Goal: Task Accomplishment & Management: Manage account settings

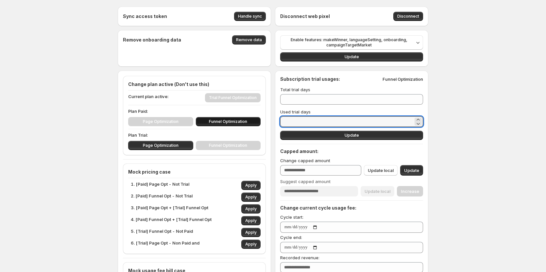
drag, startPoint x: 314, startPoint y: 122, endPoint x: 257, endPoint y: 122, distance: 56.9
click at [257, 122] on div "Sync access token Handle sync Disconnect web pixel Disconnect Remove onboarding…" at bounding box center [273, 256] width 311 height 498
type input "*"
type input "**"
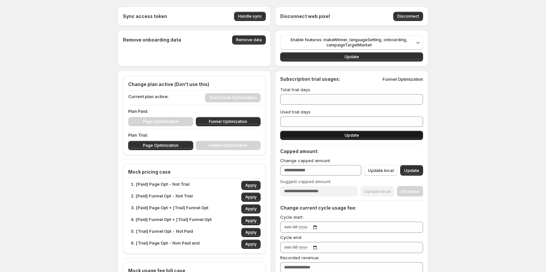
click at [314, 137] on button "Update" at bounding box center [351, 135] width 143 height 9
click at [359, 138] on span "Update" at bounding box center [352, 135] width 14 height 5
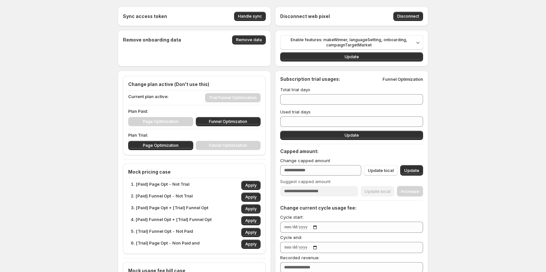
click at [394, 80] on p "Funnel Optimization" at bounding box center [403, 79] width 41 height 7
click at [465, 100] on div "Sync access token Handle sync Disconnect web pixel Disconnect Remove onboarding…" at bounding box center [273, 270] width 546 height 540
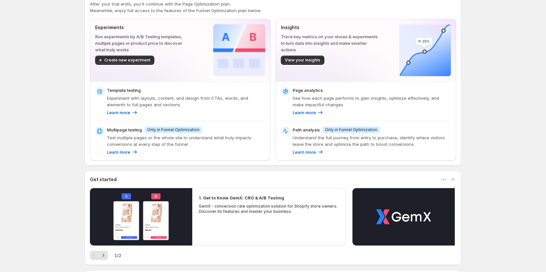
scroll to position [33, 0]
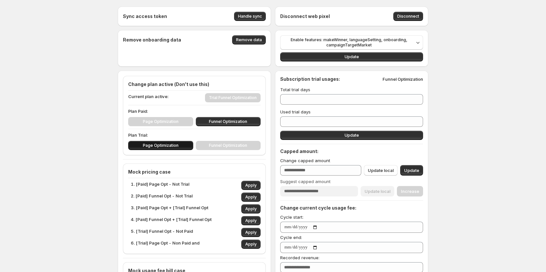
click at [171, 144] on span "Page Optimization" at bounding box center [161, 145] width 36 height 5
click at [209, 147] on button "Funnel Optimization" at bounding box center [228, 145] width 65 height 9
click at [187, 147] on button "Page Optimization" at bounding box center [160, 145] width 65 height 9
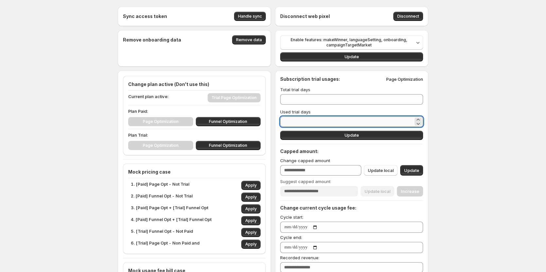
click at [312, 122] on input "**" at bounding box center [346, 121] width 133 height 10
click at [212, 147] on span "Funnel Optimization" at bounding box center [228, 145] width 38 height 5
drag, startPoint x: 306, startPoint y: 124, endPoint x: 263, endPoint y: 120, distance: 43.4
click at [263, 120] on div "Sync access token Handle sync Disconnect web pixel Disconnect Remove onboarding…" at bounding box center [273, 256] width 311 height 498
type input "*"
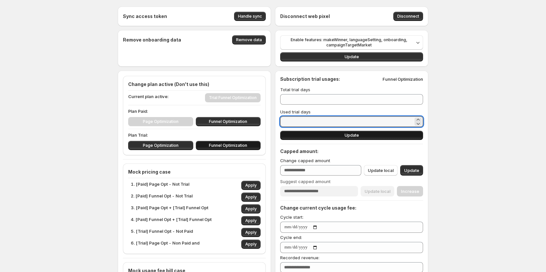
type input "*"
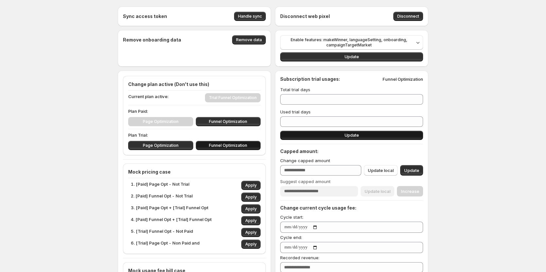
click at [353, 137] on span "Update" at bounding box center [352, 135] width 14 height 5
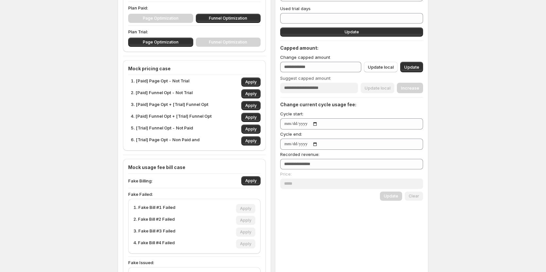
scroll to position [98, 0]
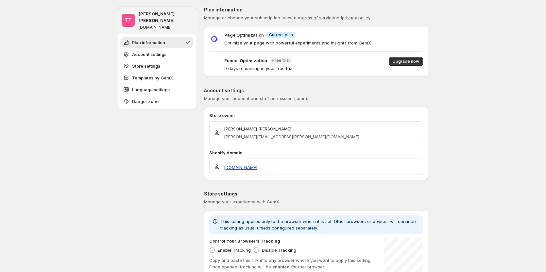
click at [370, 40] on div "Page Optimization Info Current plan Optimize your page with powerful experiment…" at bounding box center [316, 38] width 214 height 15
drag, startPoint x: 400, startPoint y: 40, endPoint x: 301, endPoint y: 28, distance: 99.8
click at [390, 40] on div "Page Optimization Info Current plan Optimize your page with powerful experiment…" at bounding box center [316, 38] width 214 height 15
click at [277, 37] on span "Current plan" at bounding box center [281, 34] width 24 height 5
click at [236, 33] on p "Page Optimization" at bounding box center [244, 35] width 40 height 7
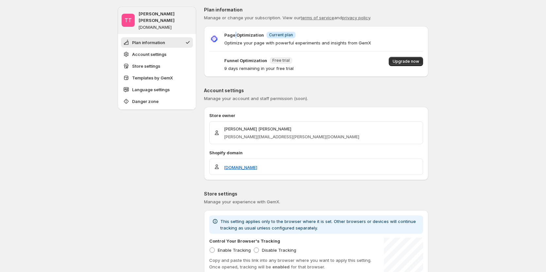
click at [236, 33] on p "Page Optimization" at bounding box center [244, 35] width 40 height 7
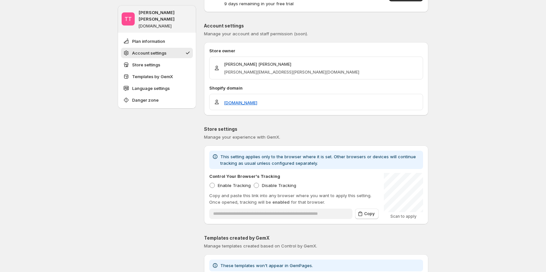
scroll to position [65, 0]
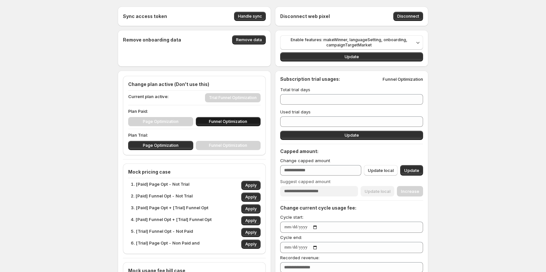
click at [212, 123] on span "Funnel Optimization" at bounding box center [228, 121] width 38 height 5
type input "***"
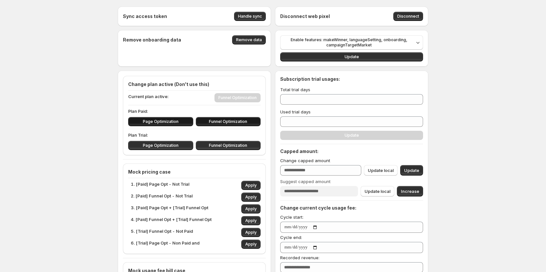
click at [186, 122] on button "Page Optimization" at bounding box center [160, 121] width 65 height 9
type input "*"
click at [214, 121] on span "Funnel Optimization" at bounding box center [228, 121] width 38 height 5
type input "***"
click at [351, 41] on span "Enable features: makeWinner, languageSetting, onboarding, campaignTargetMarket" at bounding box center [349, 42] width 130 height 10
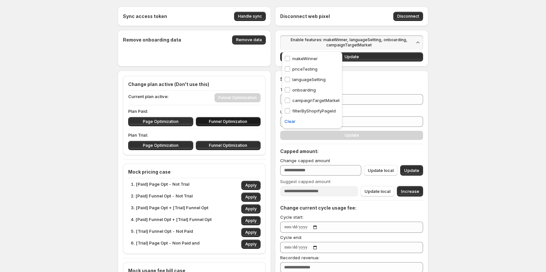
click at [463, 83] on div "Sync access token Handle sync Disconnect web pixel Disconnect Remove onboarding…" at bounding box center [273, 270] width 546 height 540
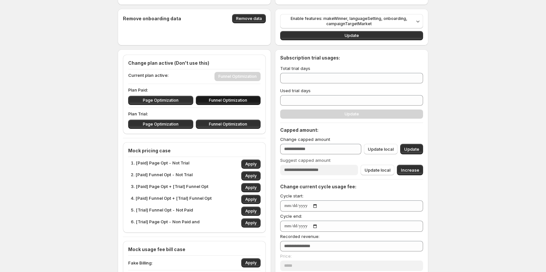
scroll to position [33, 0]
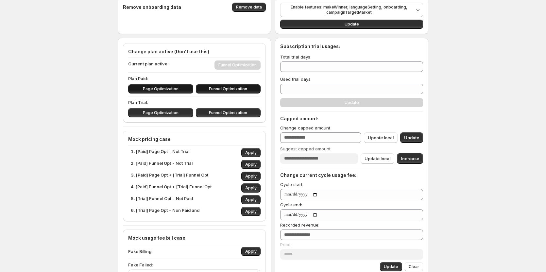
click at [179, 91] on span "Page Optimization" at bounding box center [161, 88] width 36 height 5
type input "*"
click at [206, 92] on button "Funnel Optimization" at bounding box center [228, 88] width 65 height 9
type input "***"
click at [176, 113] on span "Page Optimization" at bounding box center [161, 112] width 36 height 5
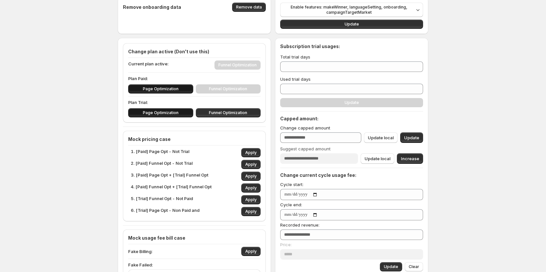
type input "*"
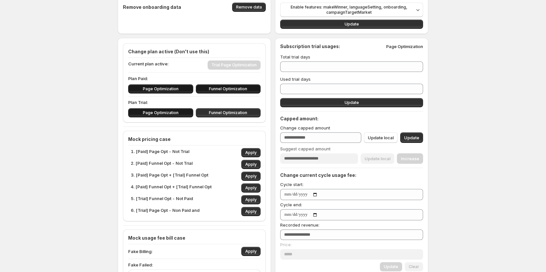
click at [211, 85] on button "Funnel Optimization" at bounding box center [228, 88] width 65 height 9
type input "***"
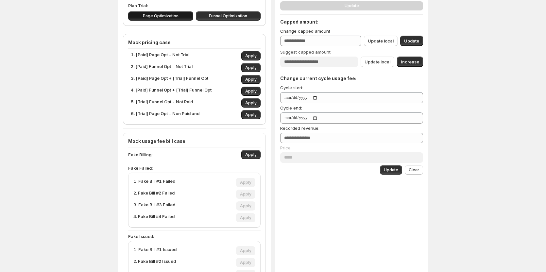
scroll to position [131, 0]
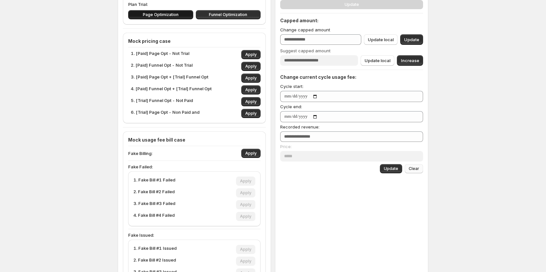
click at [419, 167] on span "Clear" at bounding box center [414, 168] width 10 height 5
click at [414, 169] on span "Clear" at bounding box center [414, 168] width 10 height 5
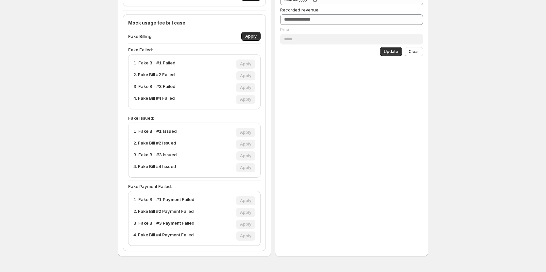
scroll to position [268, 0]
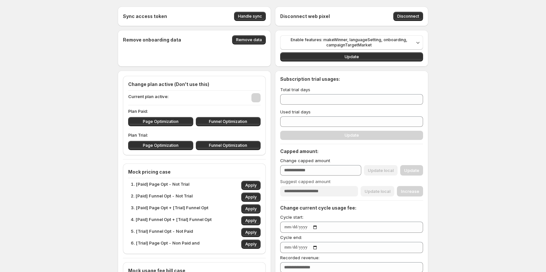
type input "**"
type input "***"
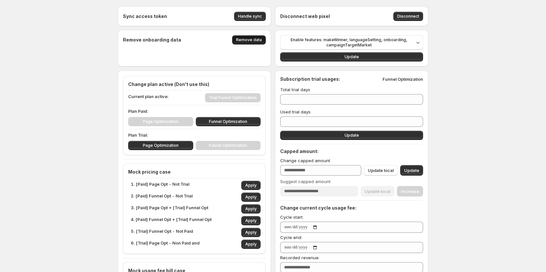
click at [246, 42] on span "Remove data" at bounding box center [249, 39] width 26 height 5
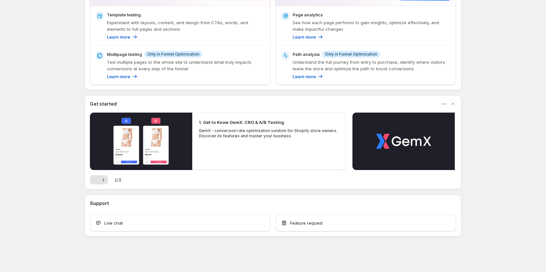
scroll to position [66, 0]
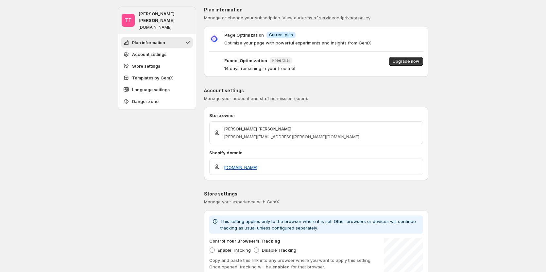
click at [367, 43] on p "Optimize your page with powerful experiments and insights from GemX" at bounding box center [297, 43] width 147 height 7
click at [298, 36] on div "Page Optimization Info Current plan" at bounding box center [297, 34] width 147 height 7
drag, startPoint x: 298, startPoint y: 36, endPoint x: 392, endPoint y: 50, distance: 94.6
click at [304, 37] on div "Page Optimization Info Current plan" at bounding box center [297, 34] width 147 height 7
click at [397, 44] on div "Page Optimization Info Current plan Optimize your page with powerful experiment…" at bounding box center [316, 38] width 214 height 15
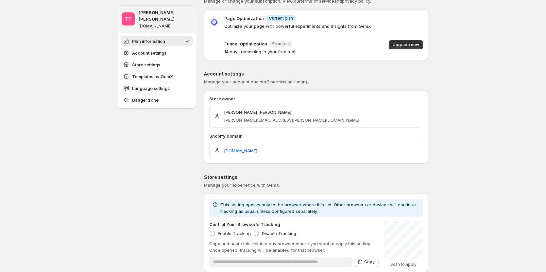
scroll to position [33, 0]
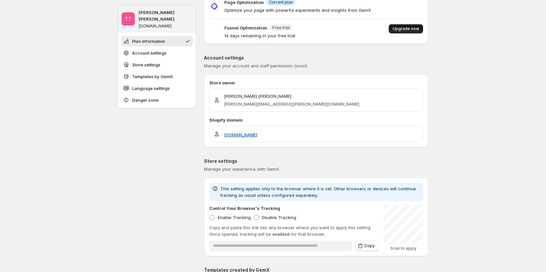
click at [403, 27] on span "Upgrade now" at bounding box center [406, 28] width 27 height 5
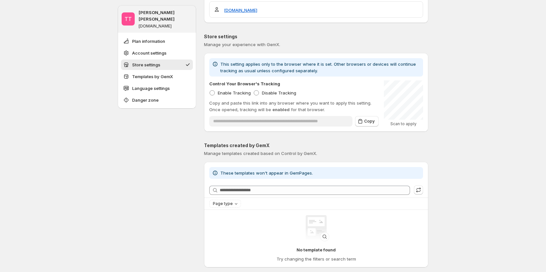
scroll to position [164, 0]
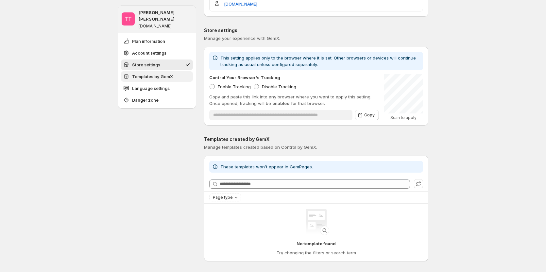
click at [161, 73] on span "Templates by GemX" at bounding box center [152, 76] width 41 height 7
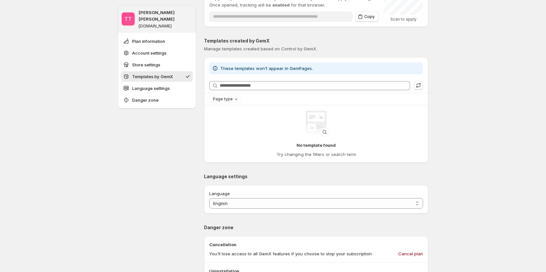
scroll to position [260, 0]
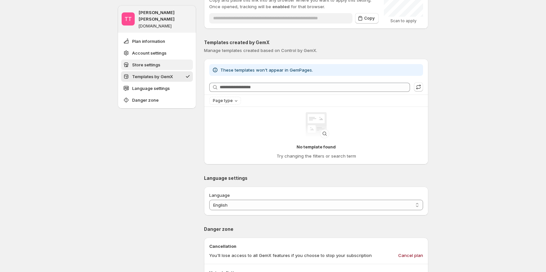
click at [152, 62] on span "Store settings" at bounding box center [146, 65] width 28 height 7
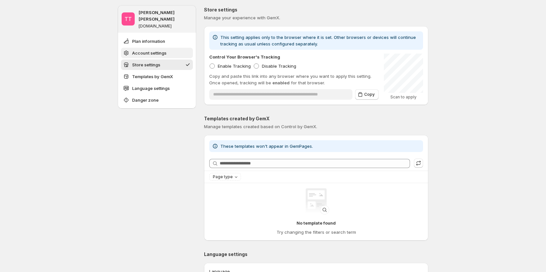
click at [151, 50] on span "Account settings" at bounding box center [149, 53] width 34 height 7
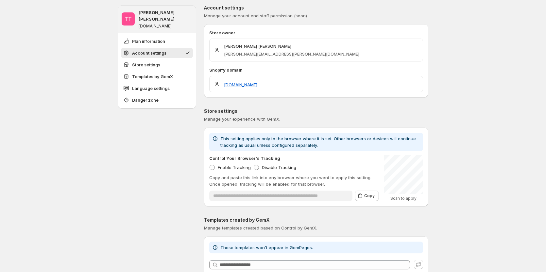
scroll to position [81, 0]
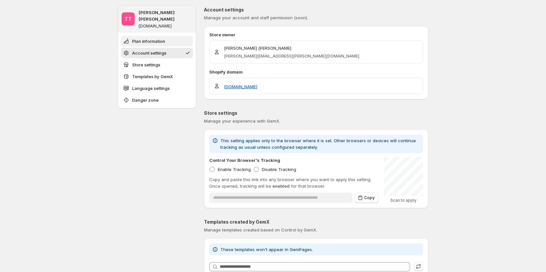
click at [151, 38] on span "Plan information" at bounding box center [148, 41] width 33 height 7
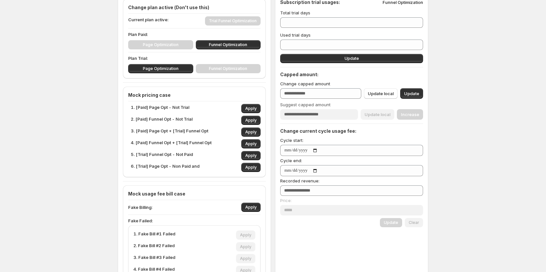
scroll to position [65, 0]
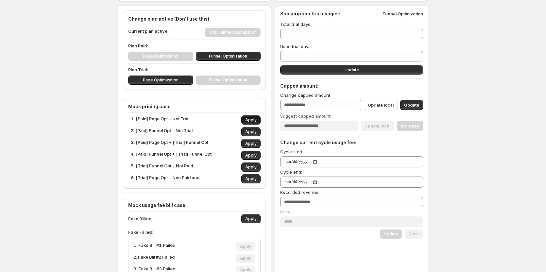
click at [254, 120] on span "Apply" at bounding box center [250, 119] width 11 height 5
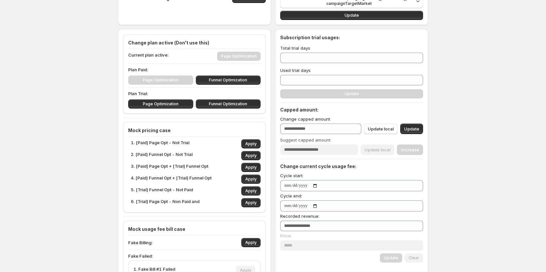
scroll to position [33, 0]
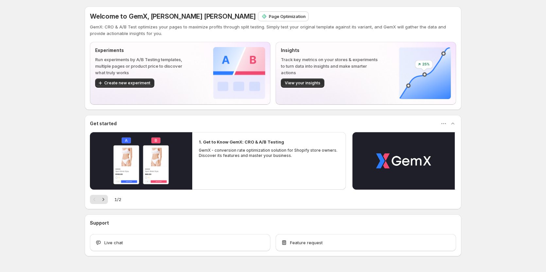
click at [510, 138] on div "Welcome to GemX, [PERSON_NAME] [PERSON_NAME] Page Optimization GemX: CRO & A/B …" at bounding box center [273, 146] width 546 height 292
click at [493, 74] on div "Welcome to GemX, [PERSON_NAME] [PERSON_NAME] Page Optimization GemX: CRO & A/B …" at bounding box center [273, 146] width 546 height 292
click at [496, 95] on div "Welcome to GemX, [PERSON_NAME] [PERSON_NAME] Page Optimization GemX: CRO & A/B …" at bounding box center [273, 146] width 546 height 292
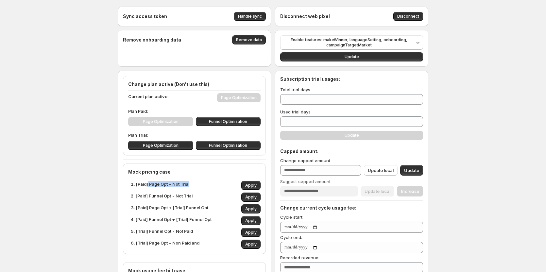
drag, startPoint x: 150, startPoint y: 184, endPoint x: 194, endPoint y: 183, distance: 43.8
click at [194, 183] on div "1. [Paid] Page Opt - Not Trial Apply" at bounding box center [196, 185] width 130 height 9
copy p "Page Opt - Not Trial"
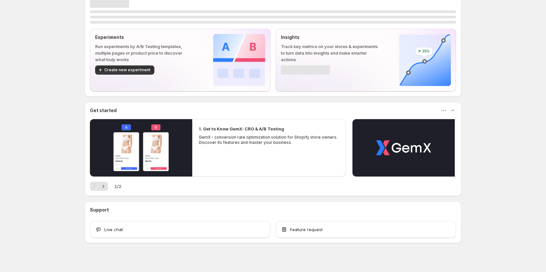
scroll to position [20, 0]
